Goal: Information Seeking & Learning: Learn about a topic

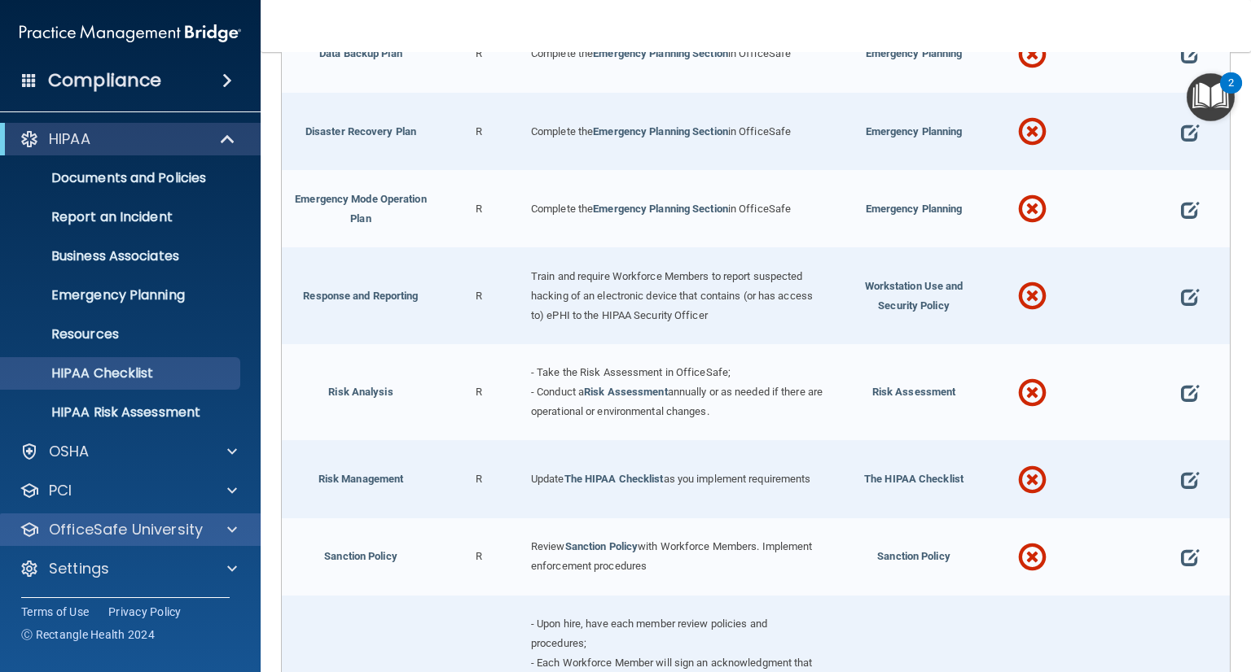
scroll to position [3, 0]
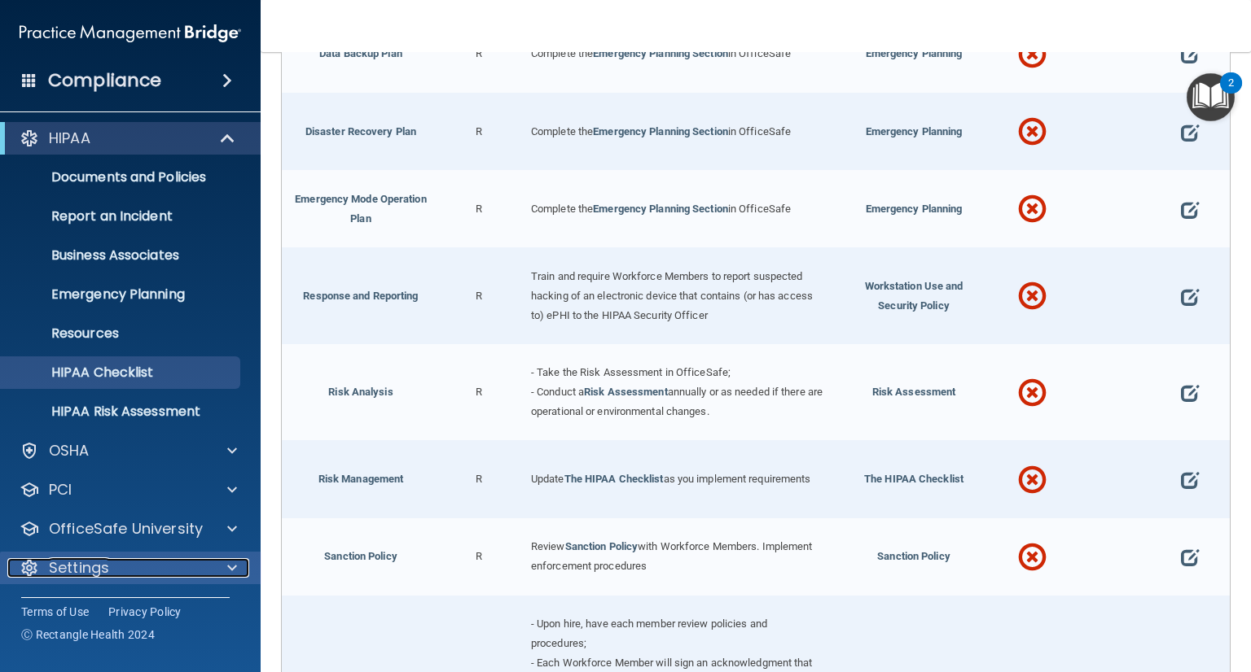
click at [88, 566] on p "Settings" at bounding box center [79, 569] width 60 height 20
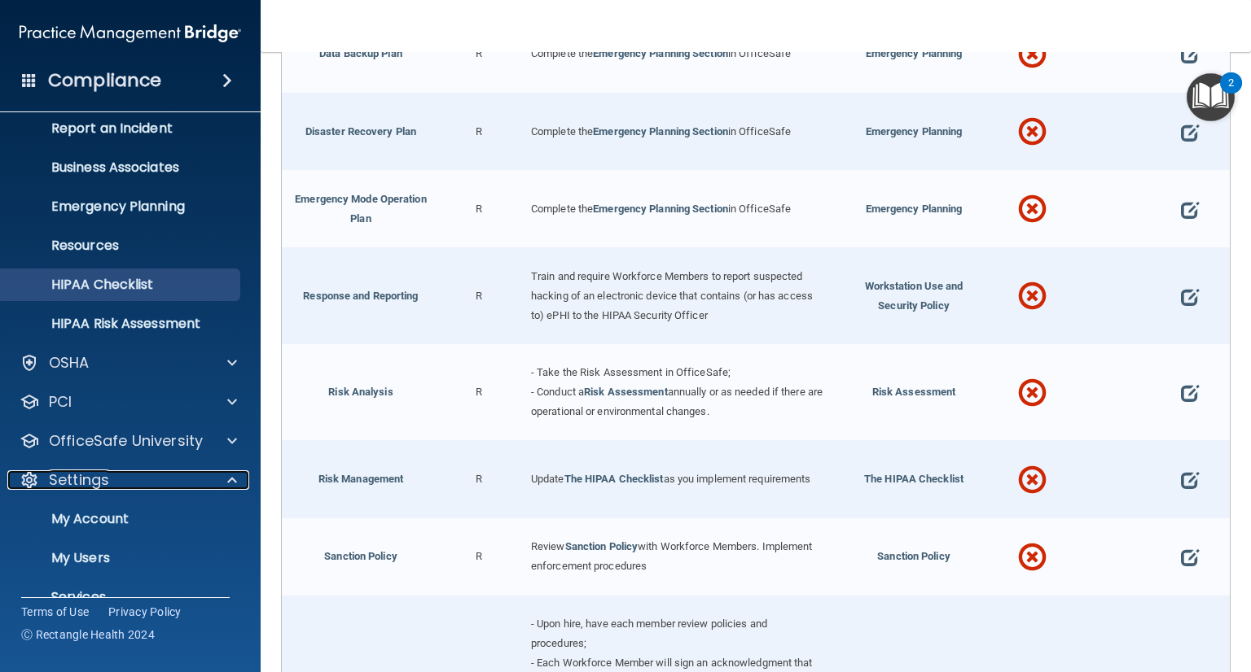
scroll to position [160, 0]
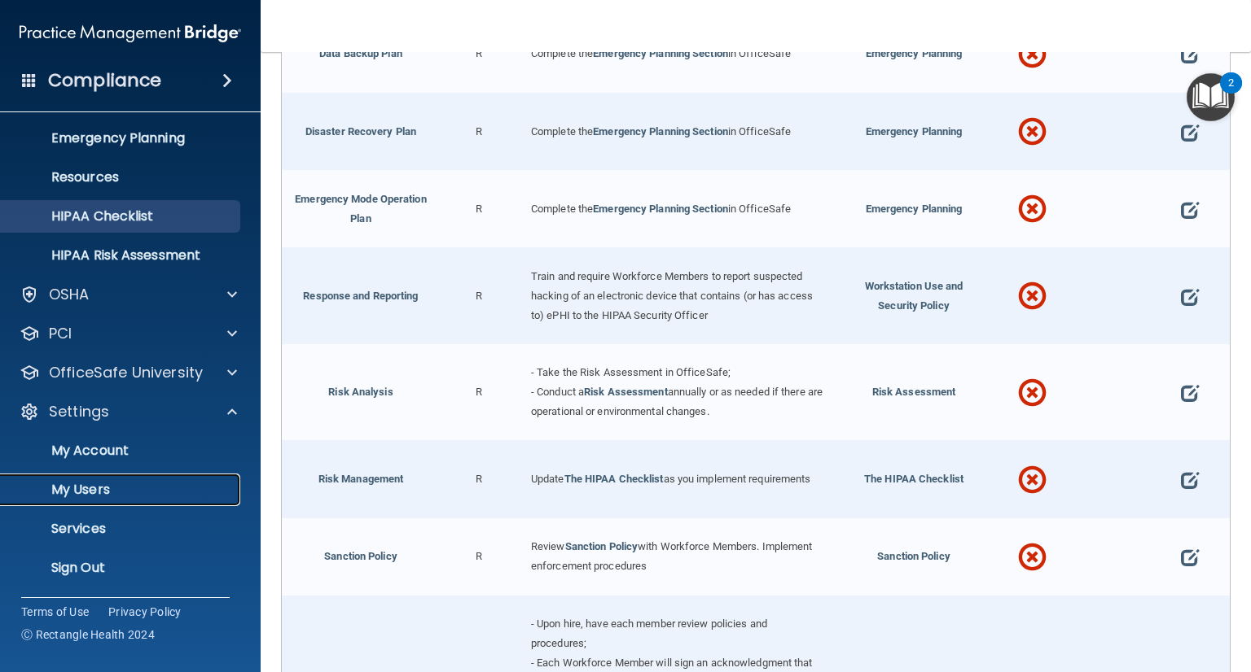
click at [101, 487] on p "My Users" at bounding box center [122, 490] width 222 height 16
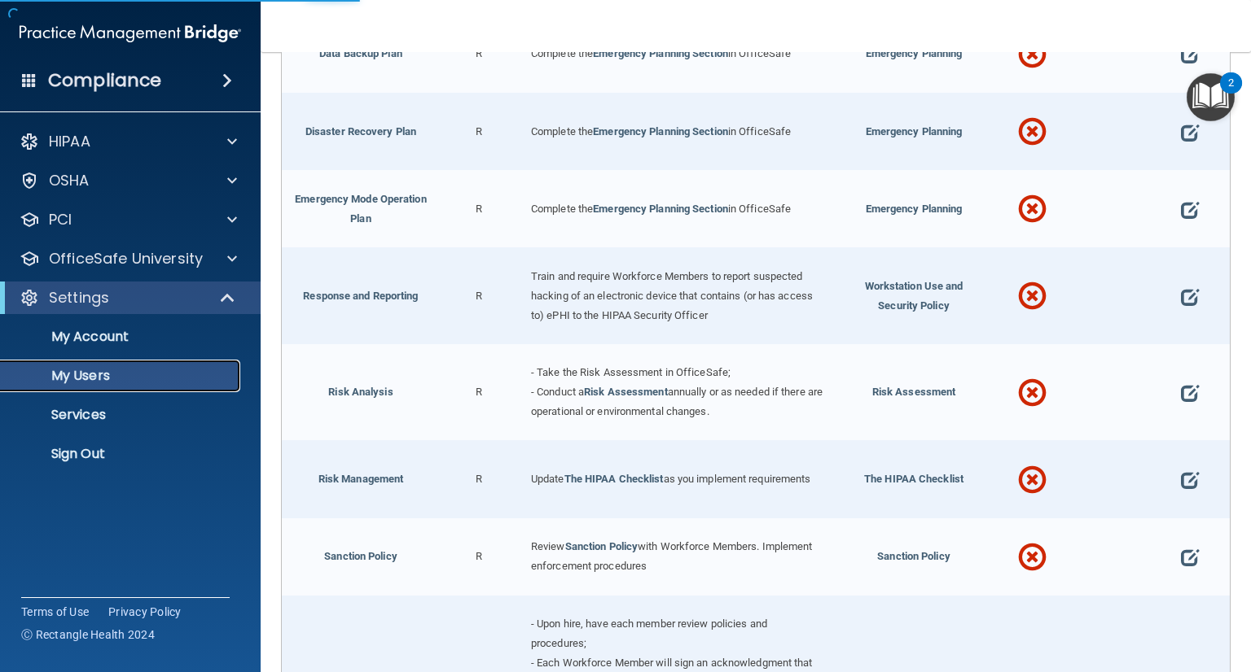
click at [99, 375] on p "My Users" at bounding box center [122, 376] width 222 height 16
select select "20"
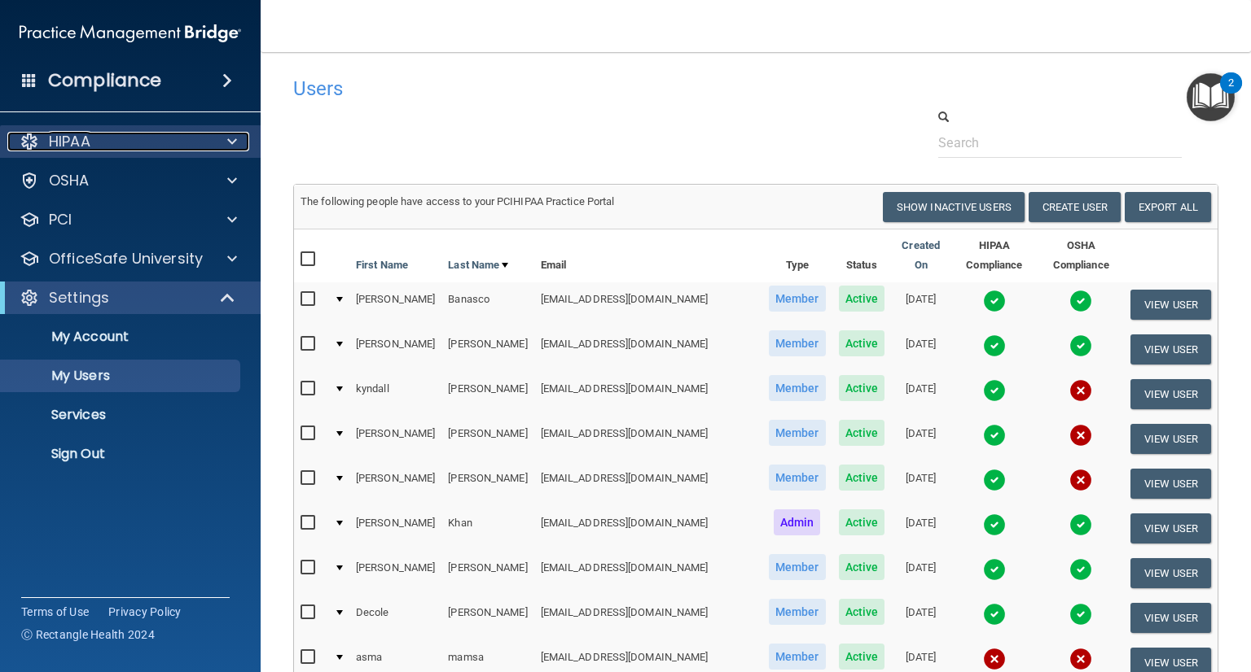
click at [76, 144] on p "HIPAA" at bounding box center [70, 142] width 42 height 20
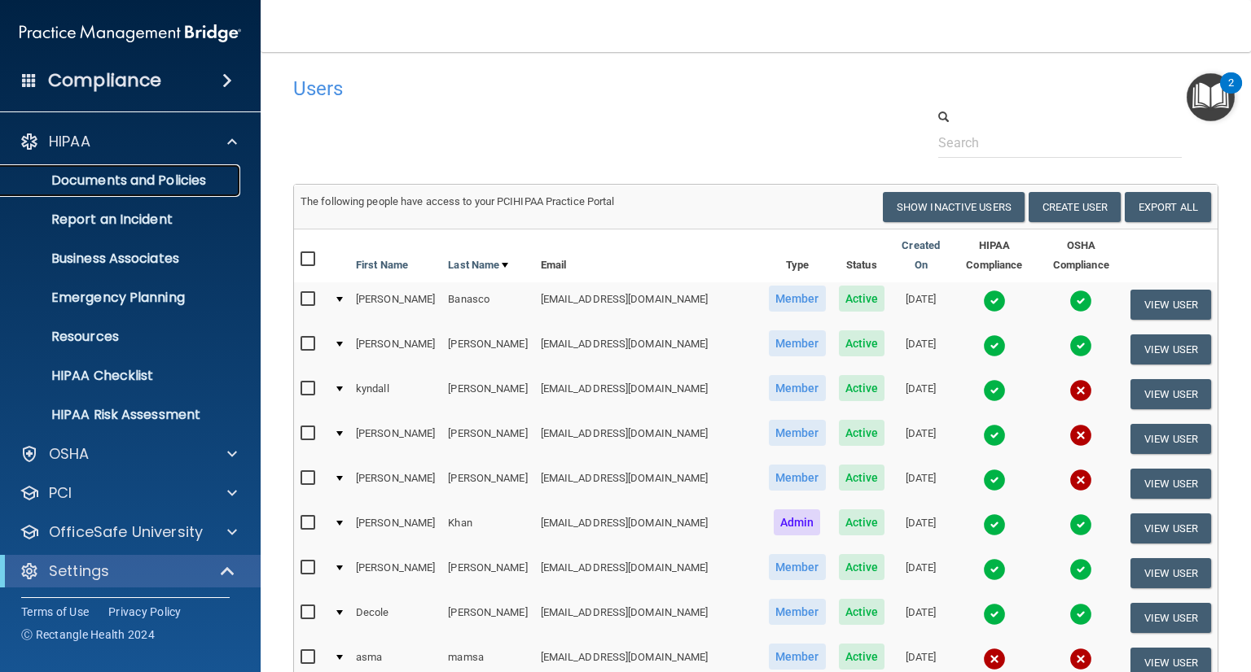
click at [97, 177] on p "Documents and Policies" at bounding box center [122, 181] width 222 height 16
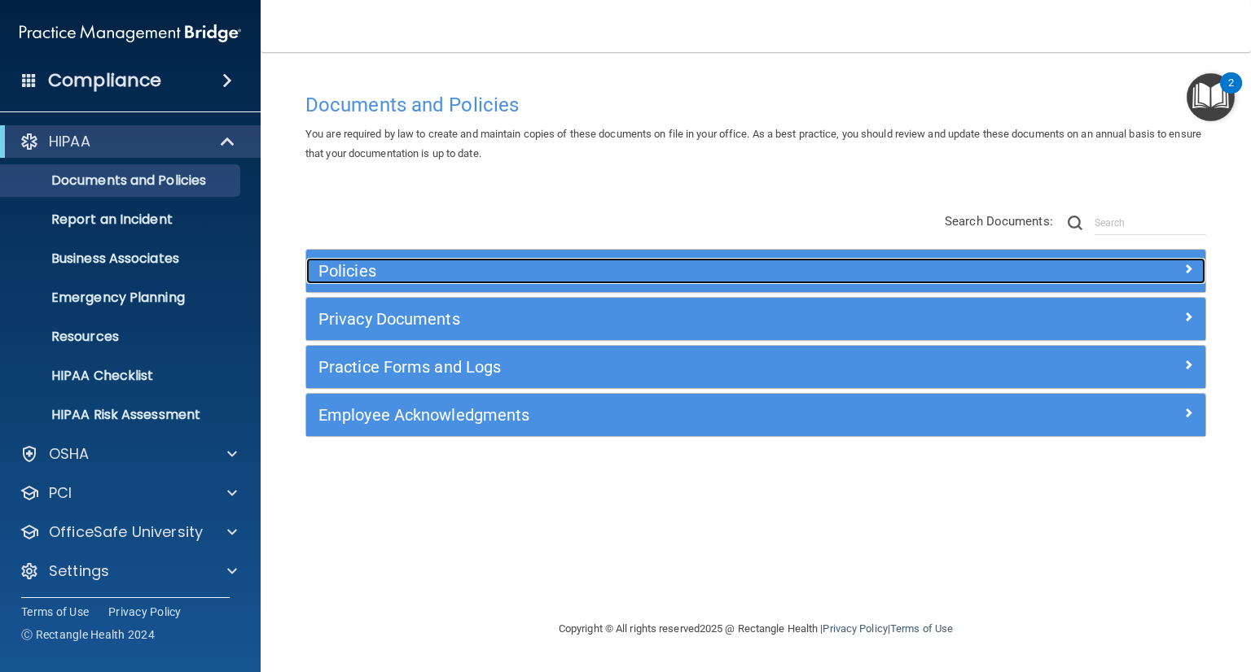
click at [350, 268] on h5 "Policies" at bounding box center [643, 271] width 650 height 18
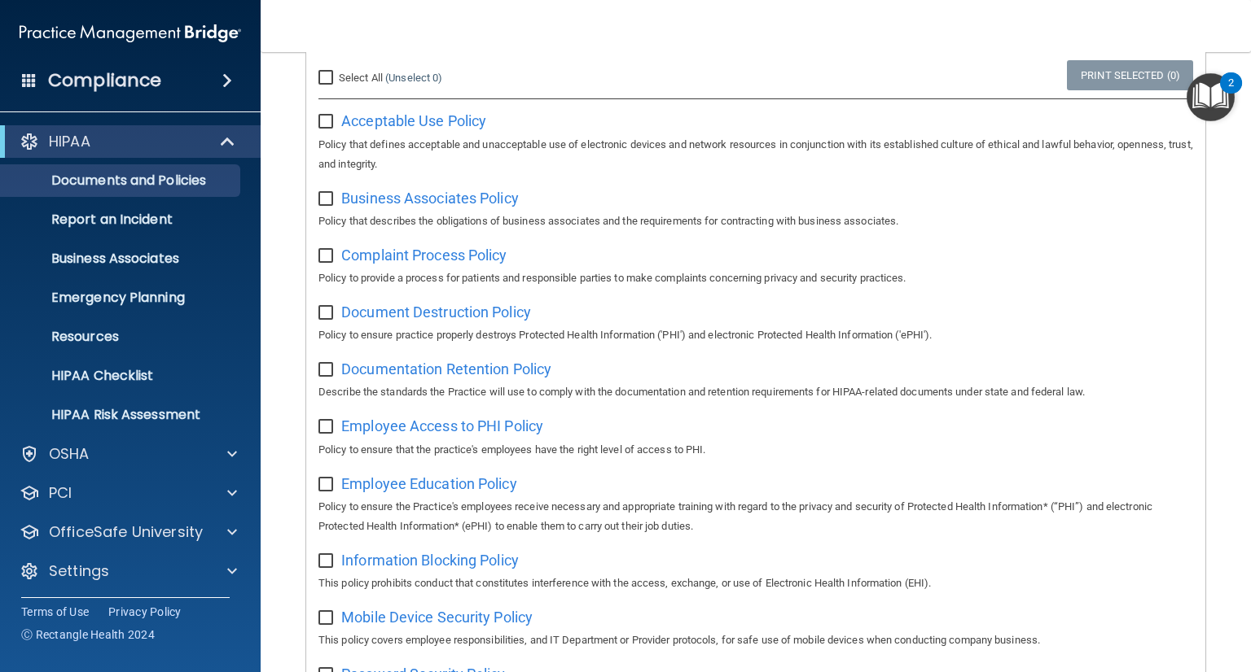
scroll to position [326, 0]
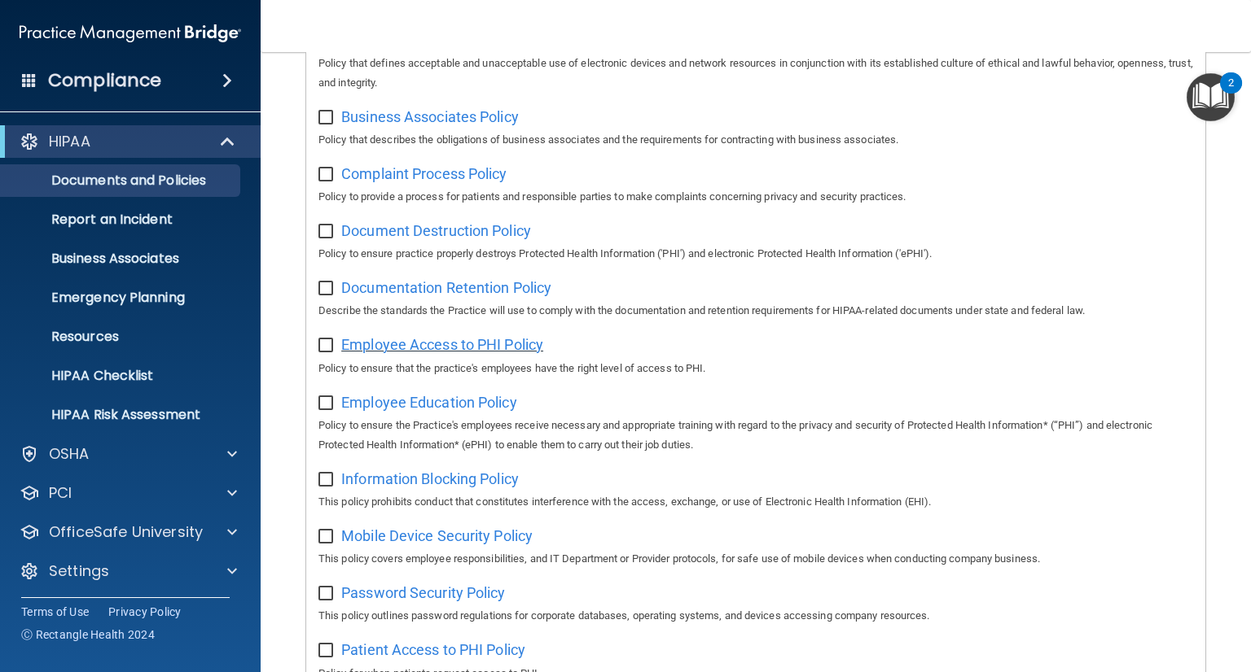
click at [436, 345] on span "Employee Access to PHI Policy" at bounding box center [442, 344] width 202 height 17
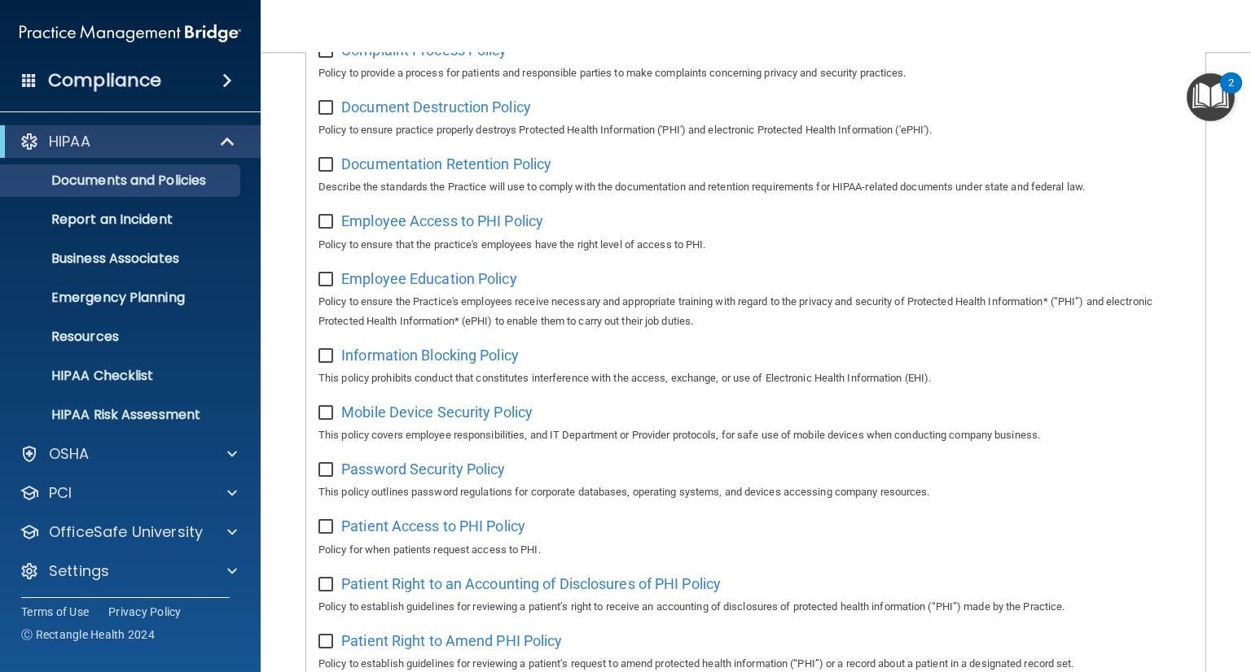
scroll to position [488, 0]
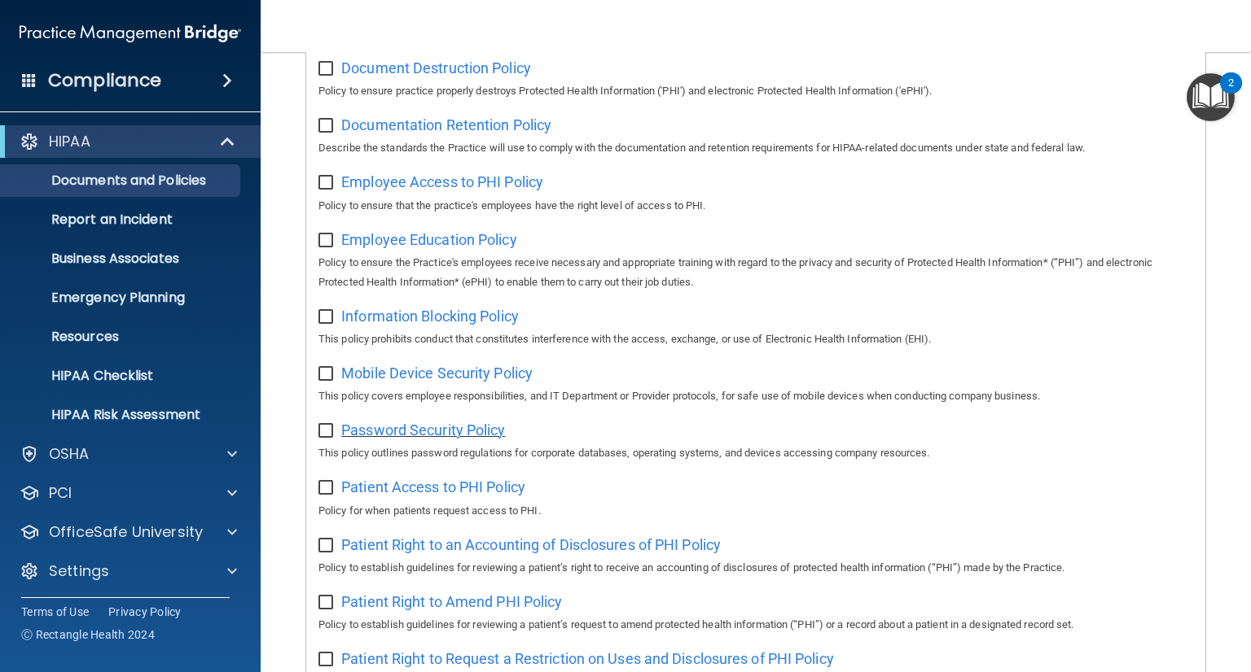
click at [437, 434] on span "Password Security Policy" at bounding box center [423, 430] width 164 height 17
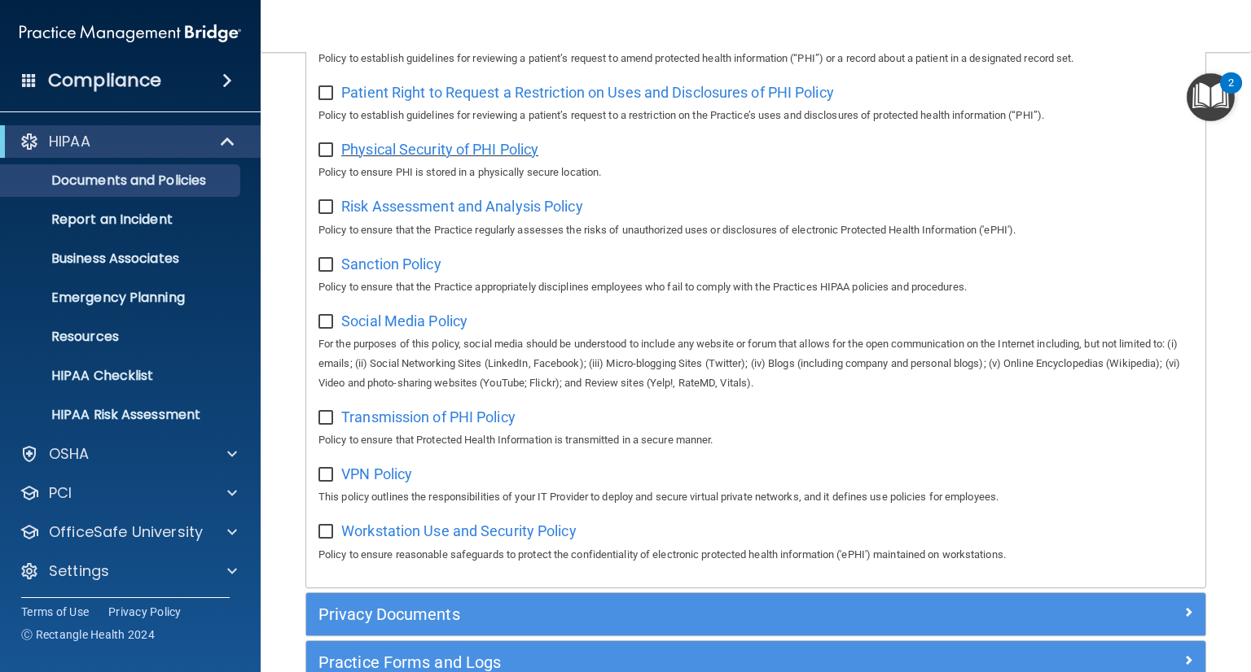
scroll to position [1058, 0]
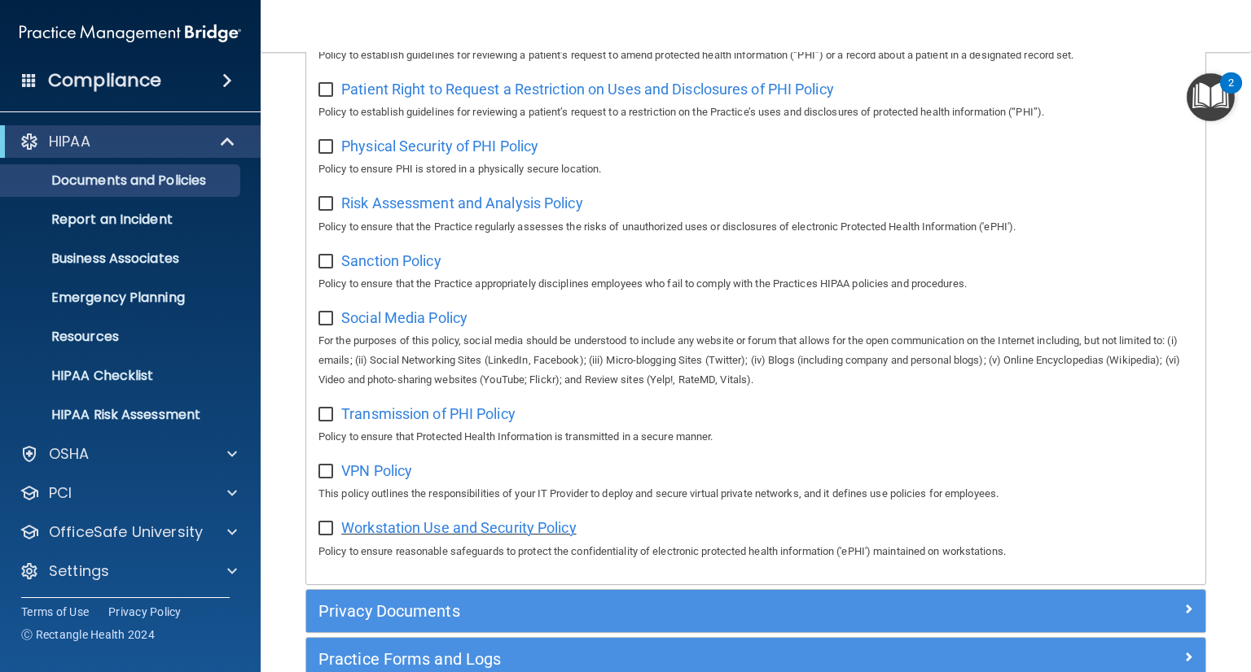
click at [433, 537] on span "Workstation Use and Security Policy" at bounding box center [458, 527] width 235 height 17
click at [130, 217] on p "Report an Incident" at bounding box center [122, 220] width 222 height 16
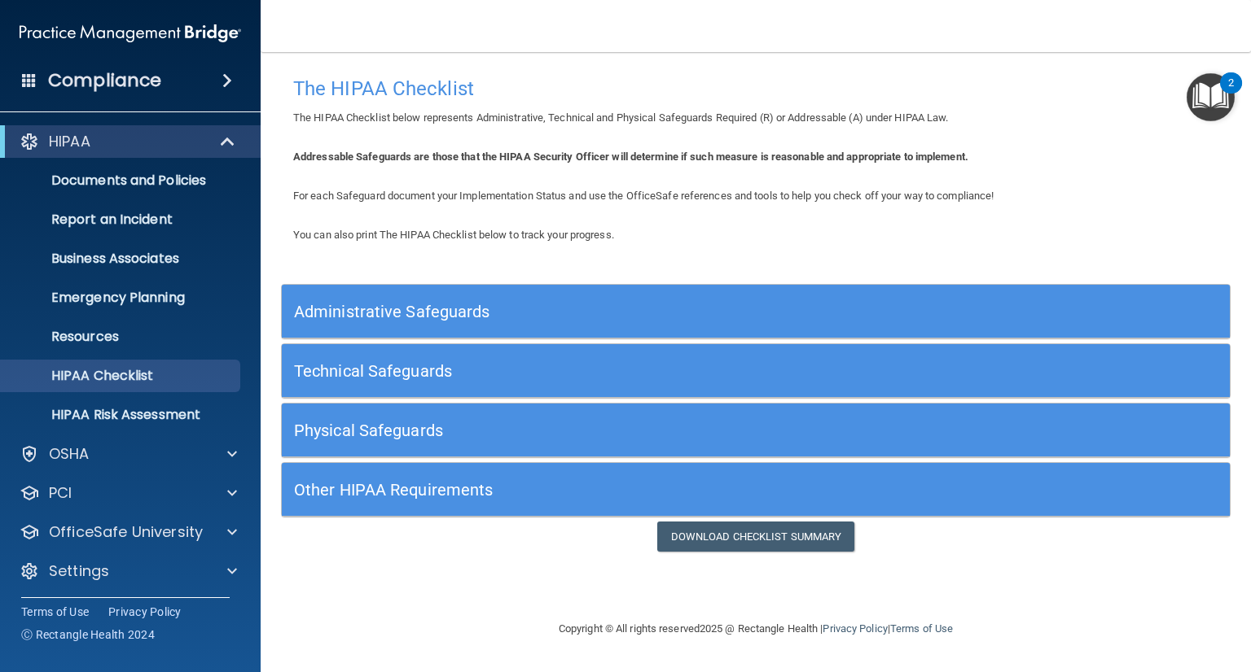
click at [397, 304] on h5 "Administrative Safeguards" at bounding box center [637, 312] width 686 height 18
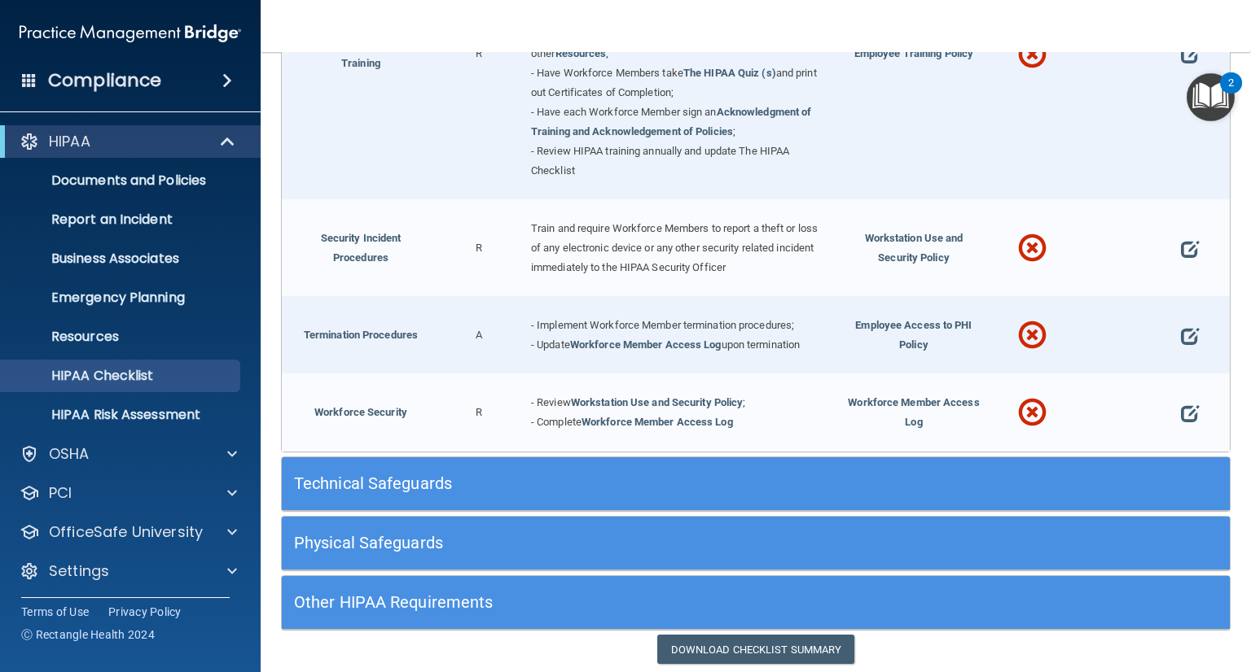
scroll to position [1465, 0]
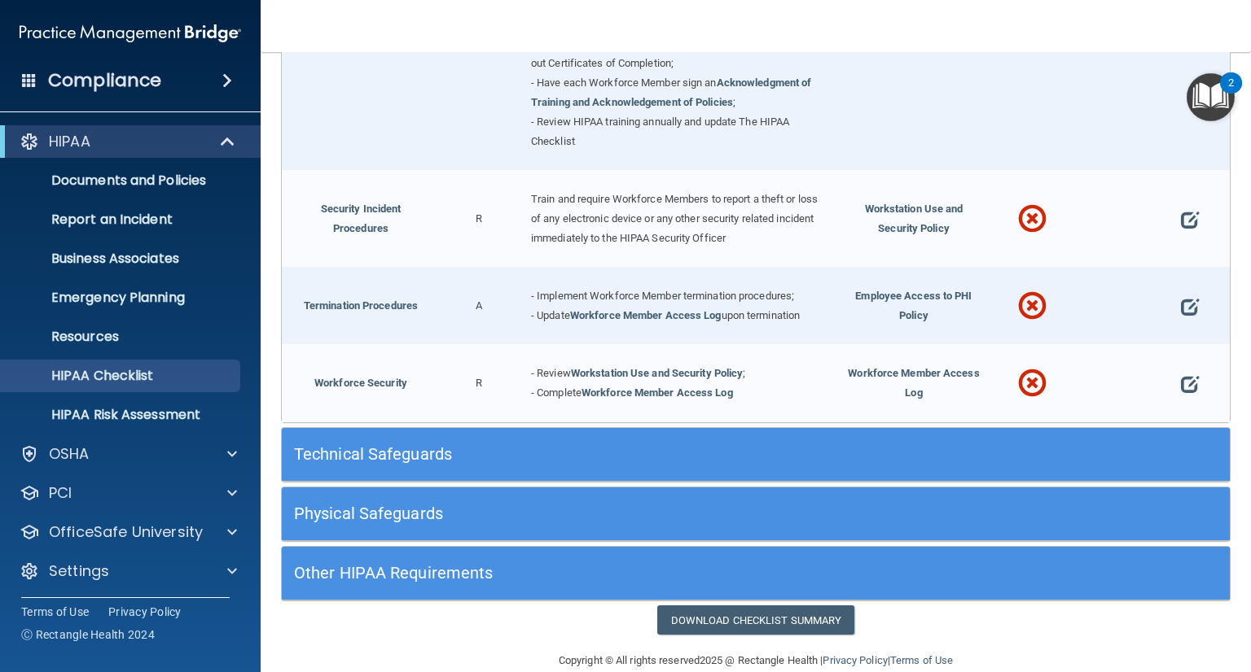
click at [387, 445] on h5 "Technical Safeguards" at bounding box center [637, 454] width 686 height 18
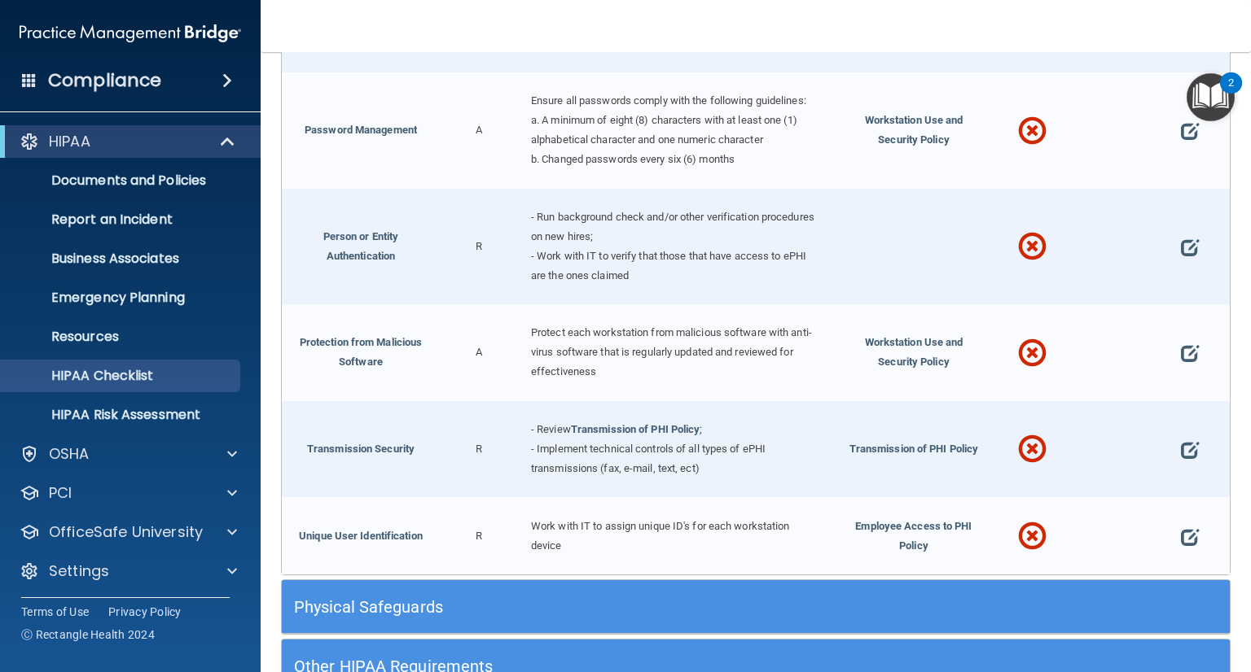
scroll to position [2768, 0]
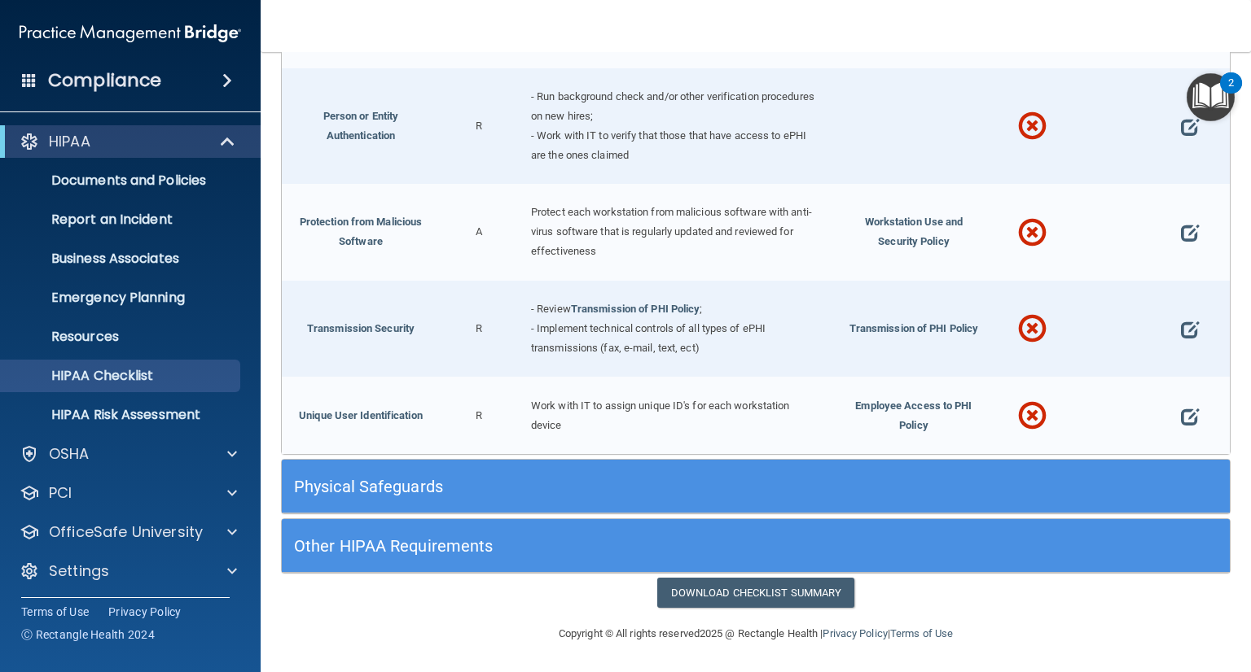
click at [413, 481] on h5 "Physical Safeguards" at bounding box center [637, 487] width 686 height 18
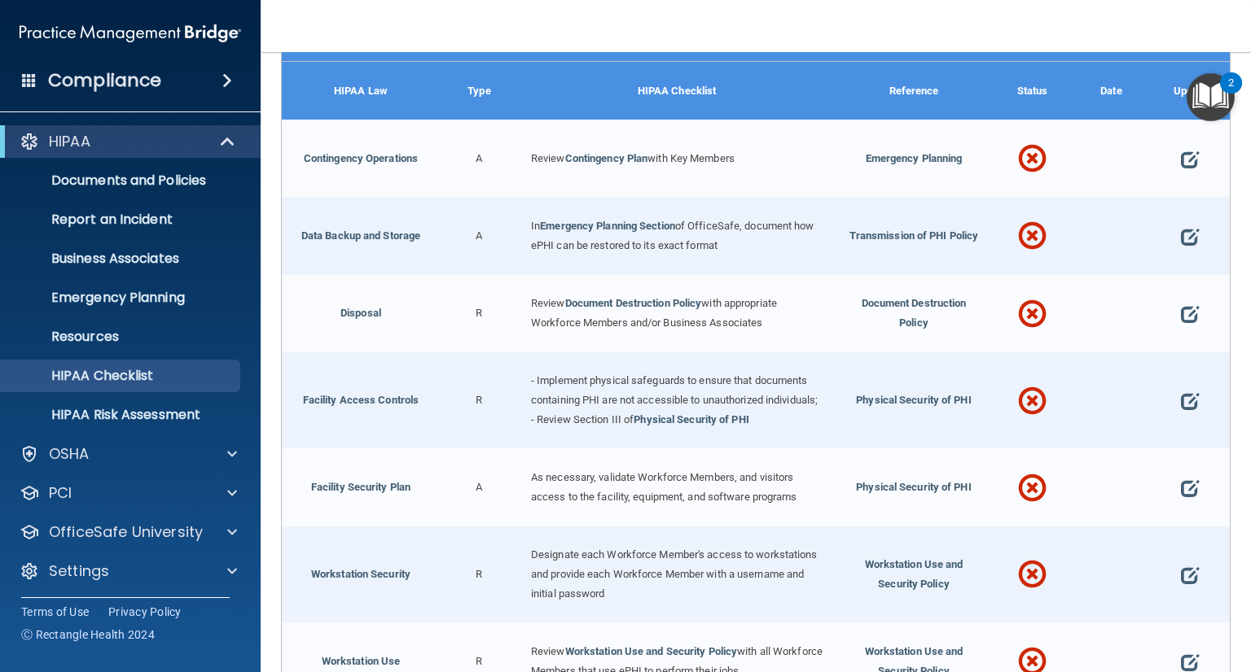
scroll to position [3338, 0]
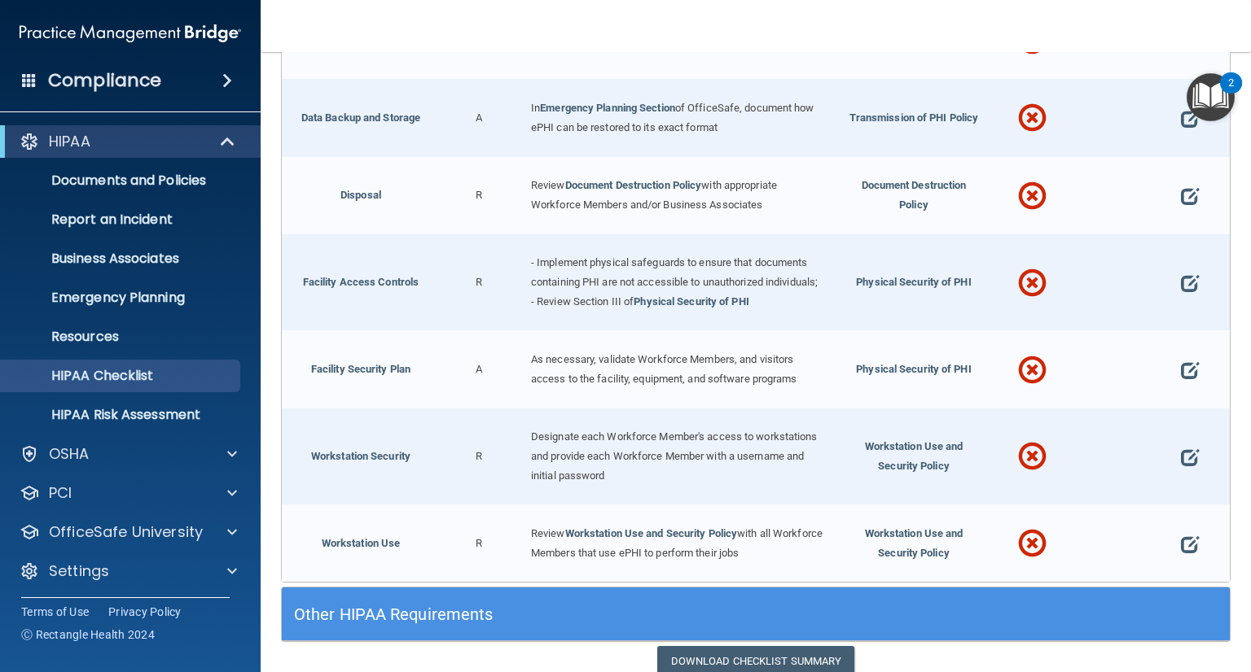
click at [417, 624] on h5 "Other HIPAA Requirements" at bounding box center [637, 615] width 686 height 18
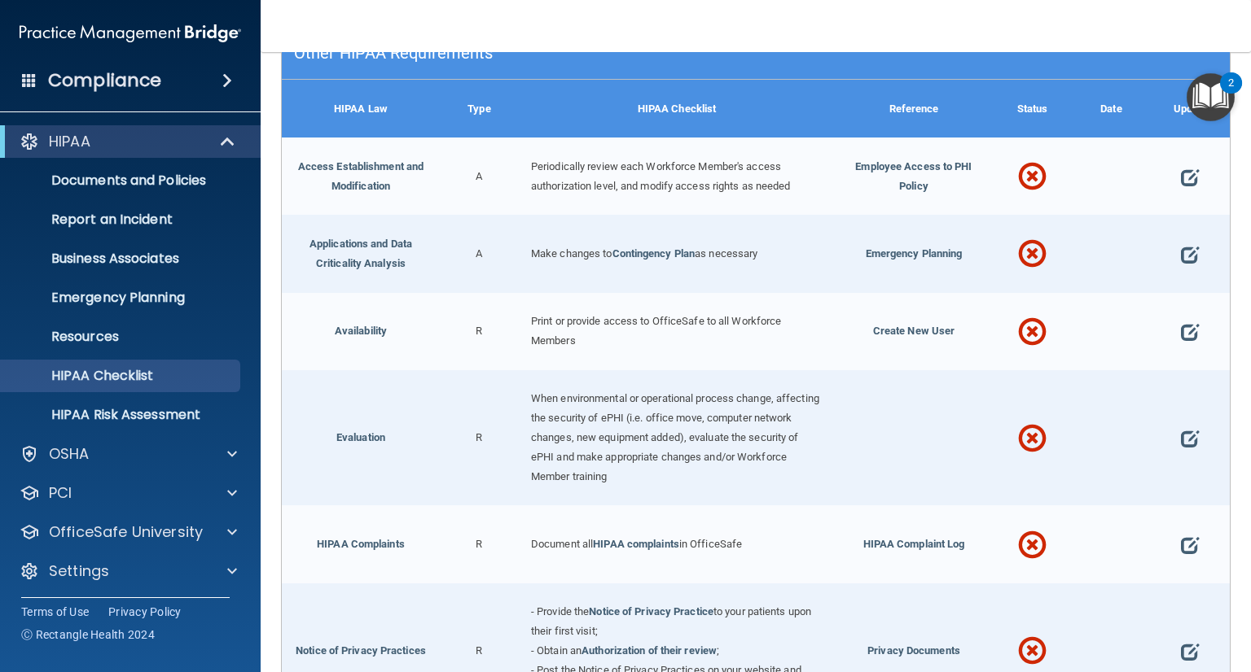
scroll to position [3989, 0]
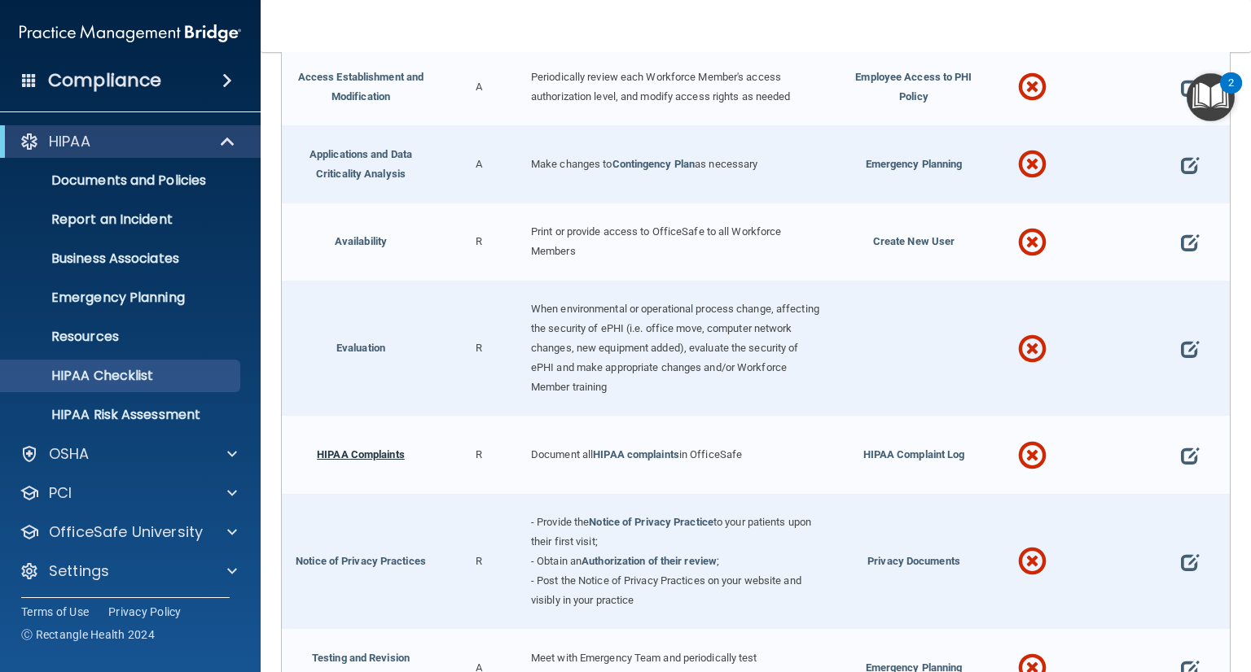
click at [344, 461] on link "HIPAA Complaints" at bounding box center [361, 455] width 88 height 12
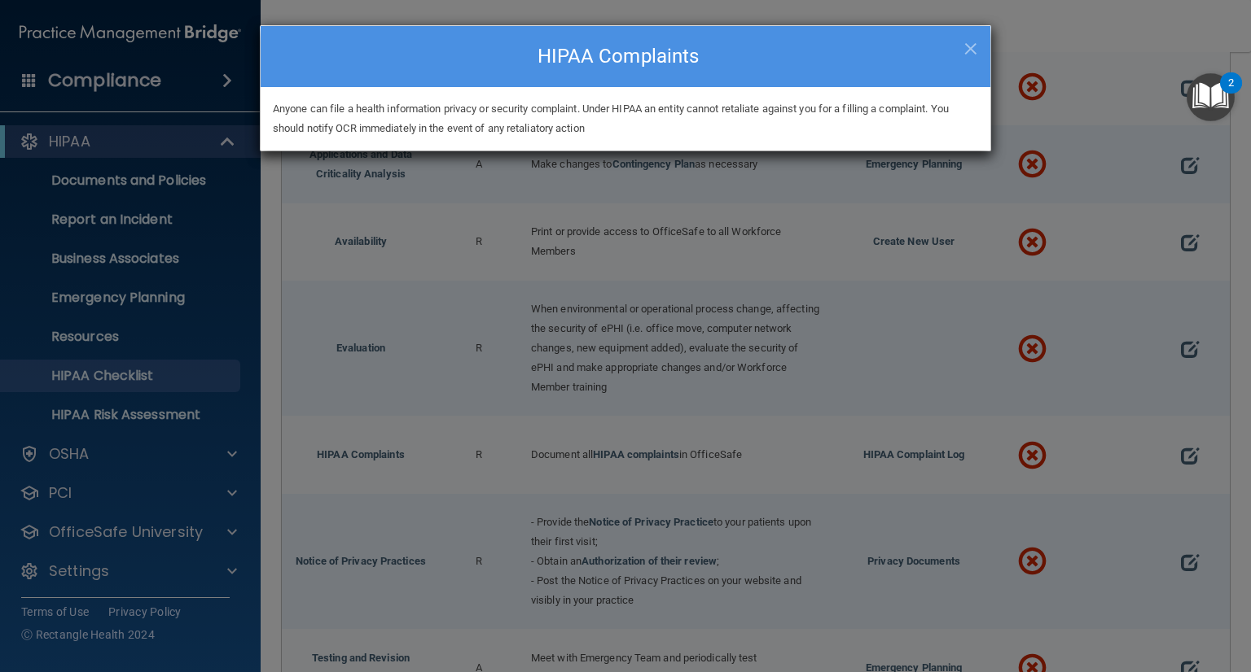
drag, startPoint x: 973, startPoint y: 44, endPoint x: 962, endPoint y: 46, distance: 10.9
click at [970, 45] on span "×" at bounding box center [970, 46] width 15 height 33
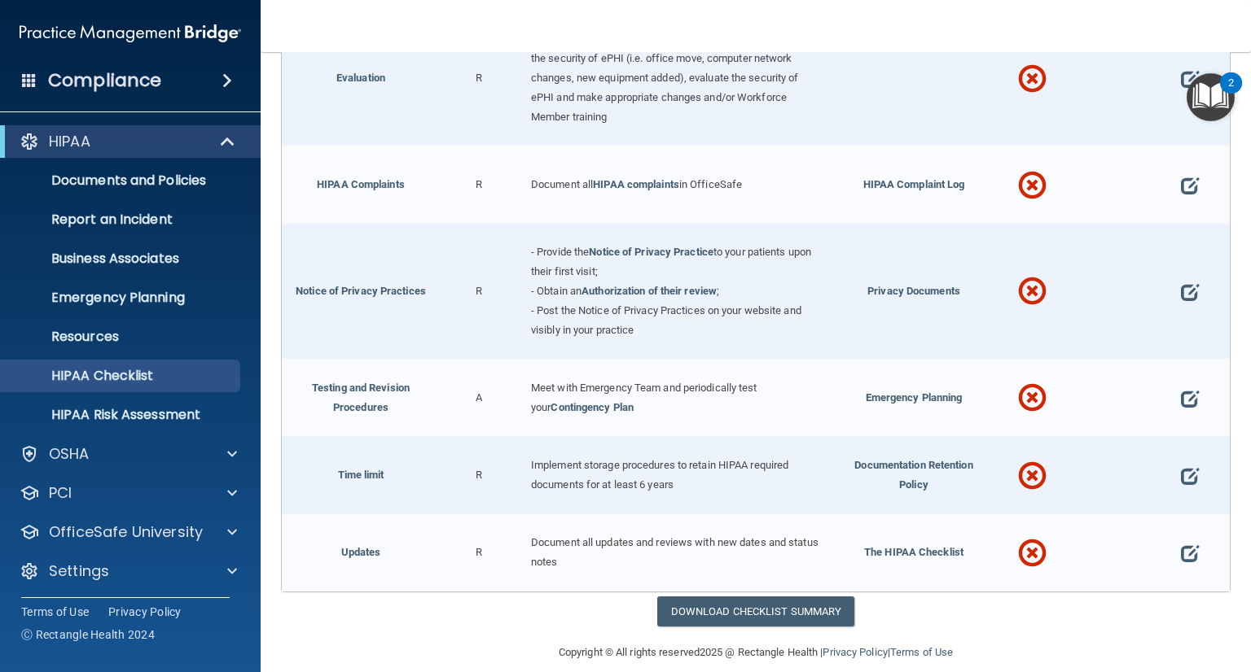
scroll to position [4284, 0]
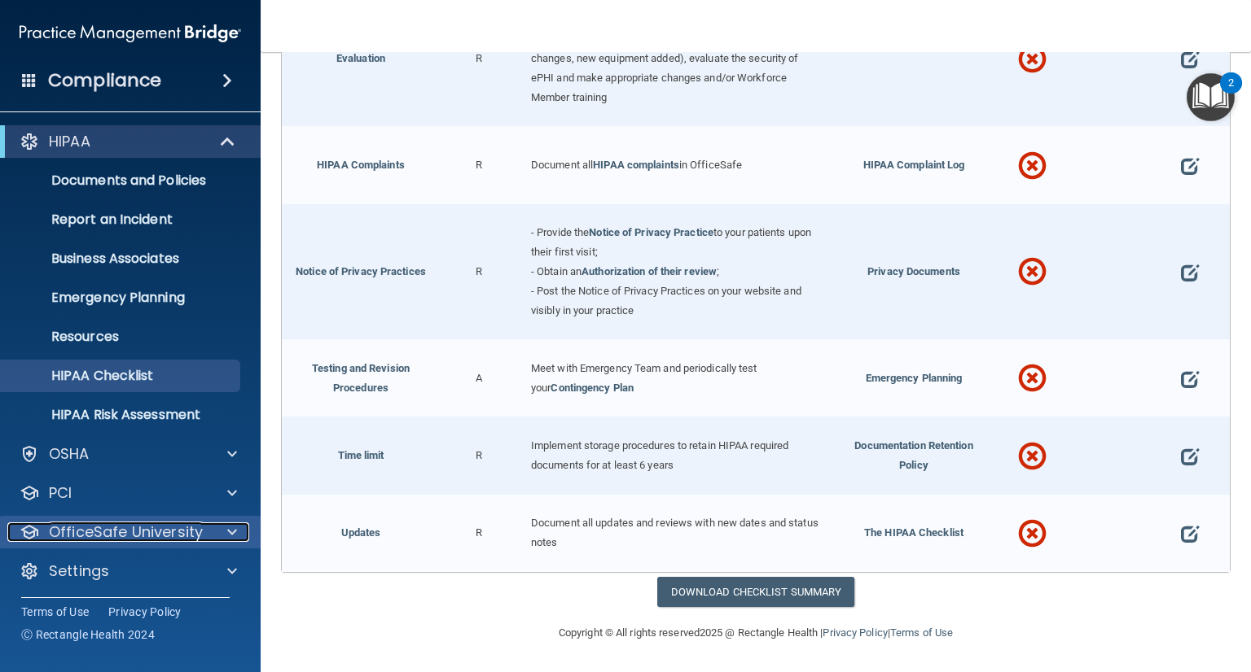
click at [127, 538] on p "OfficeSafe University" at bounding box center [126, 533] width 154 height 20
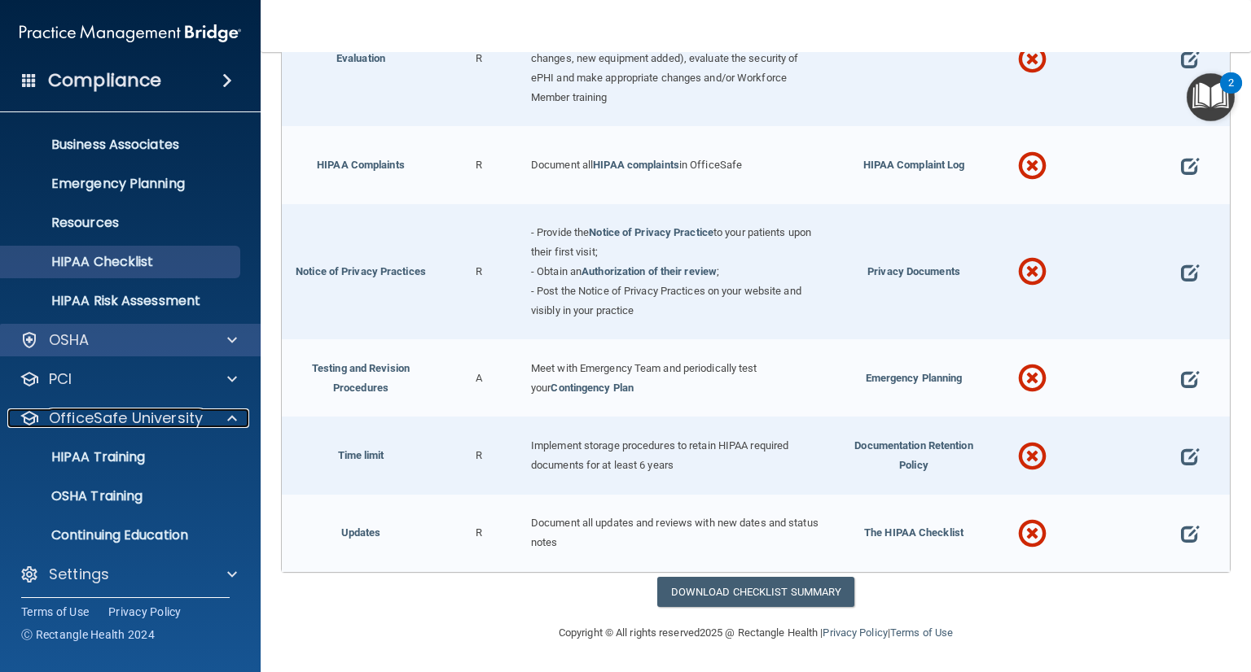
scroll to position [120, 0]
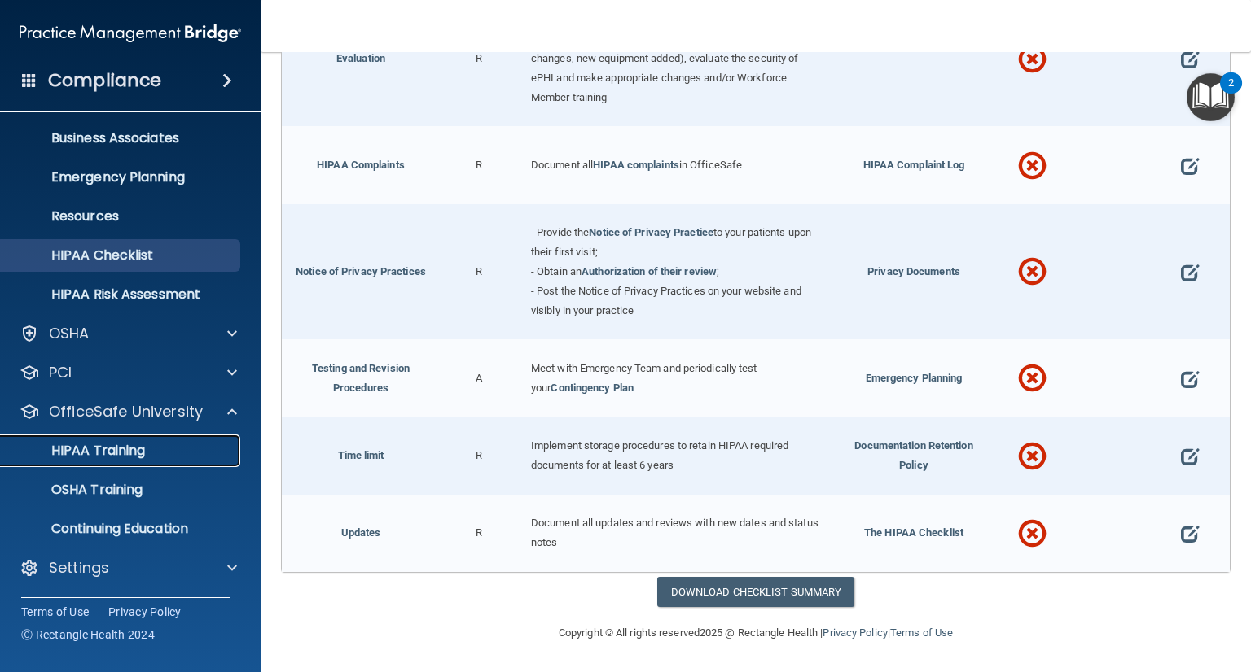
click at [127, 450] on p "HIPAA Training" at bounding box center [78, 451] width 134 height 16
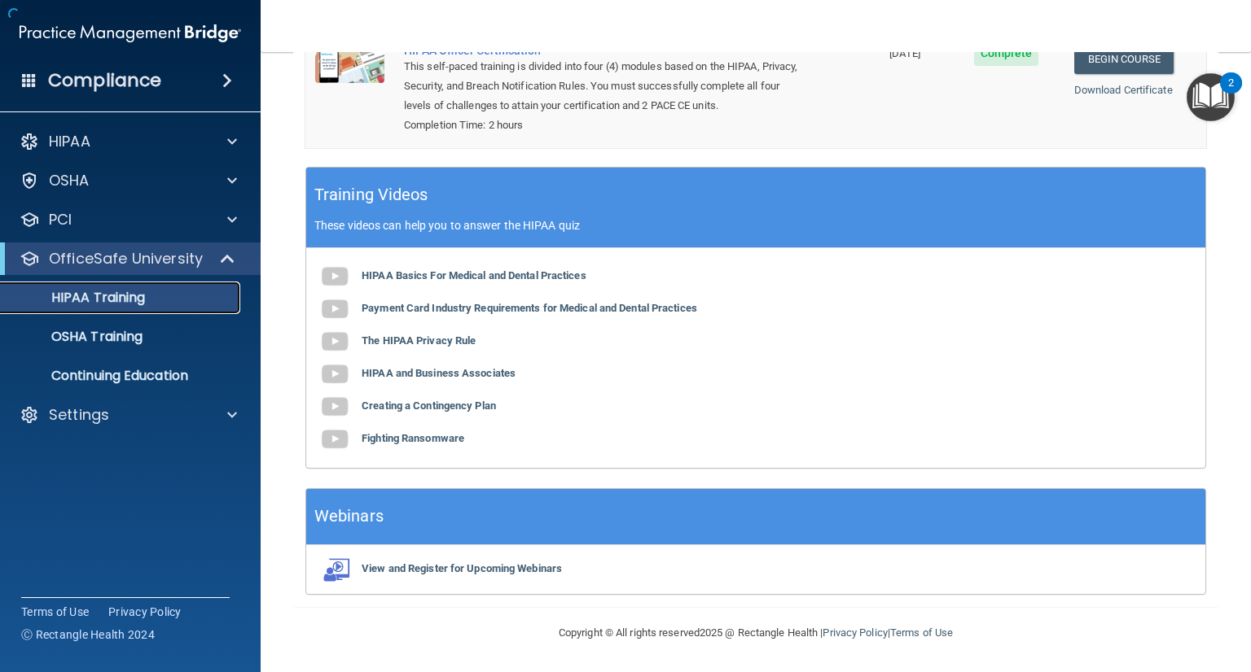
scroll to position [440, 0]
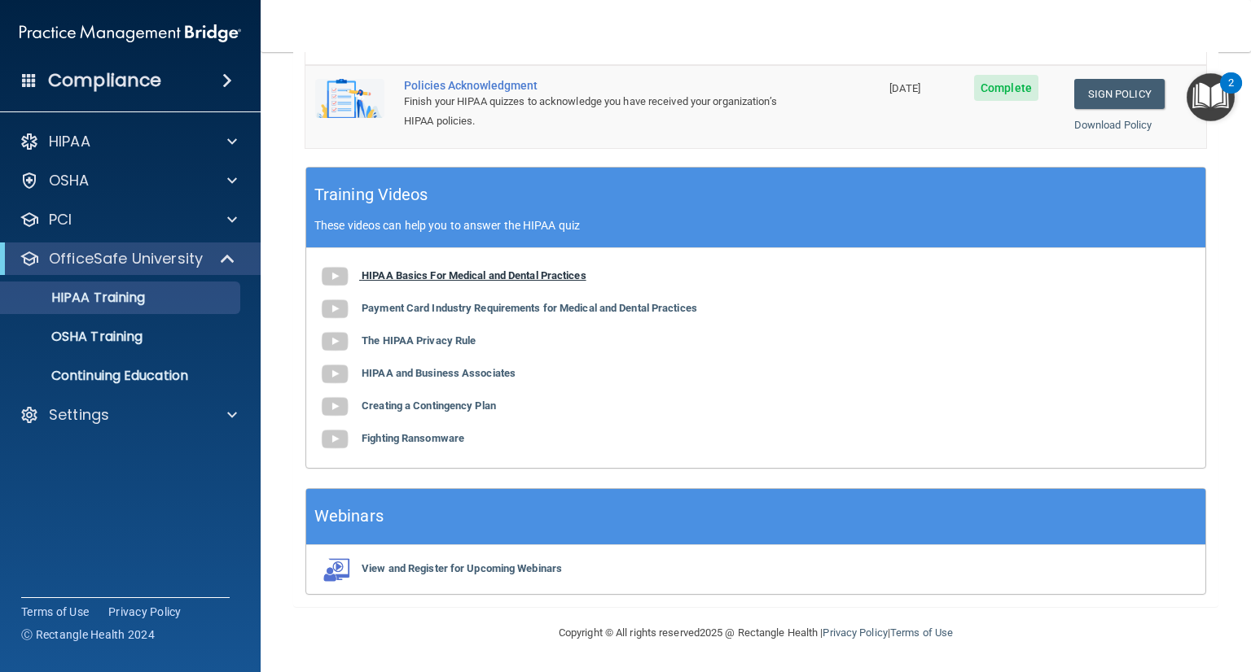
click at [508, 274] on b "HIPAA Basics For Medical and Dental Practices" at bounding box center [473, 275] width 225 height 12
